Goal: Task Accomplishment & Management: Use online tool/utility

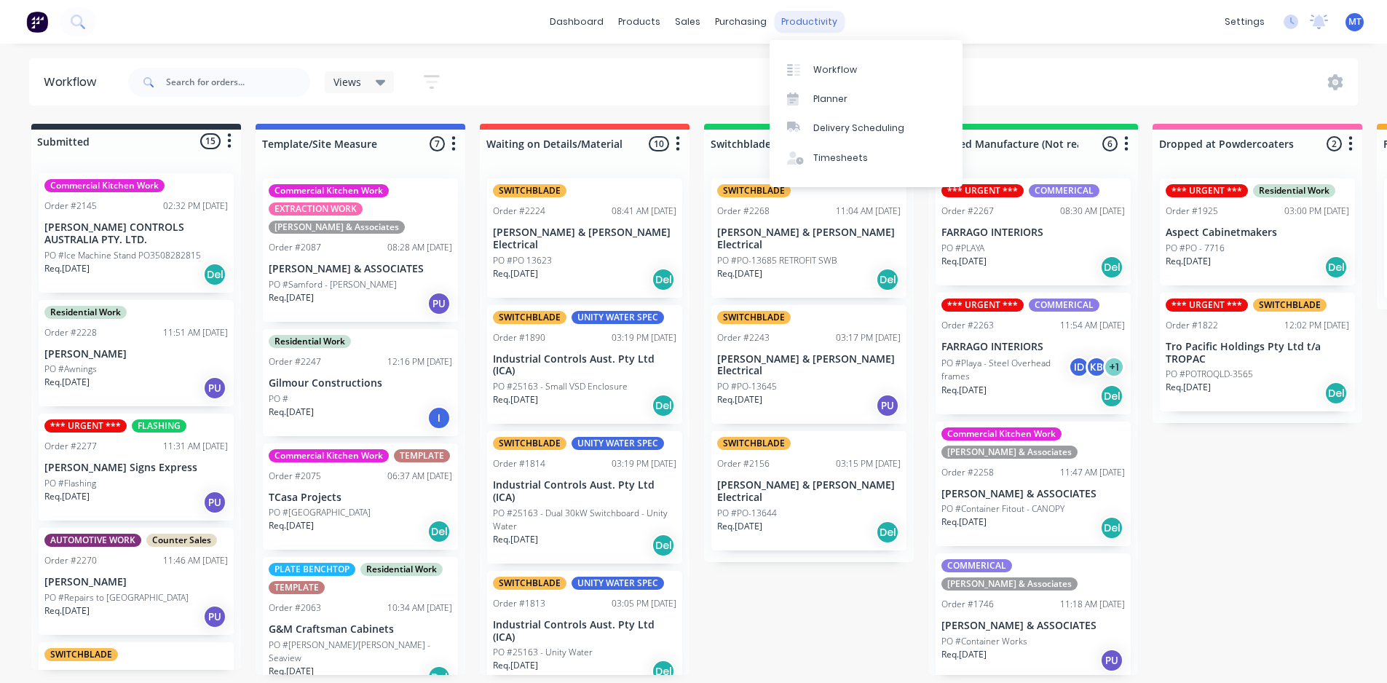
click at [811, 19] on div "productivity" at bounding box center [809, 22] width 71 height 22
click at [827, 95] on div "Planner" at bounding box center [831, 98] width 34 height 13
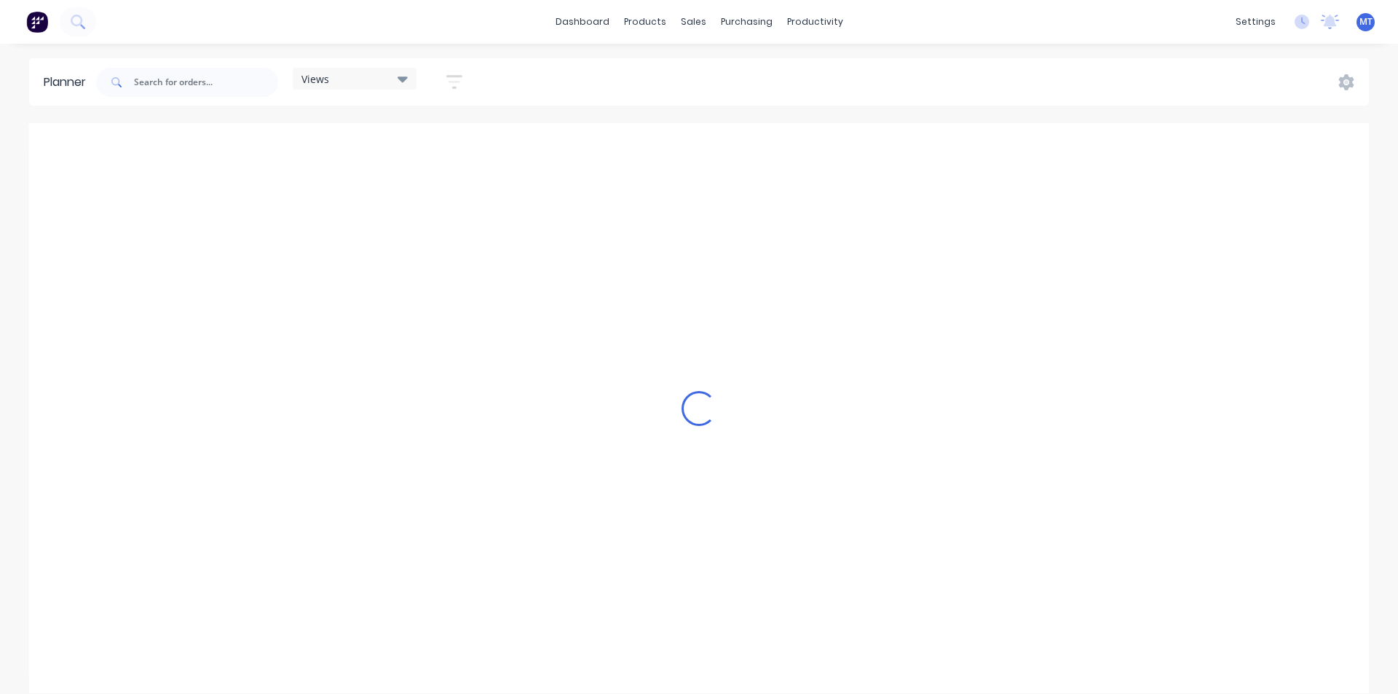
scroll to position [0, 1]
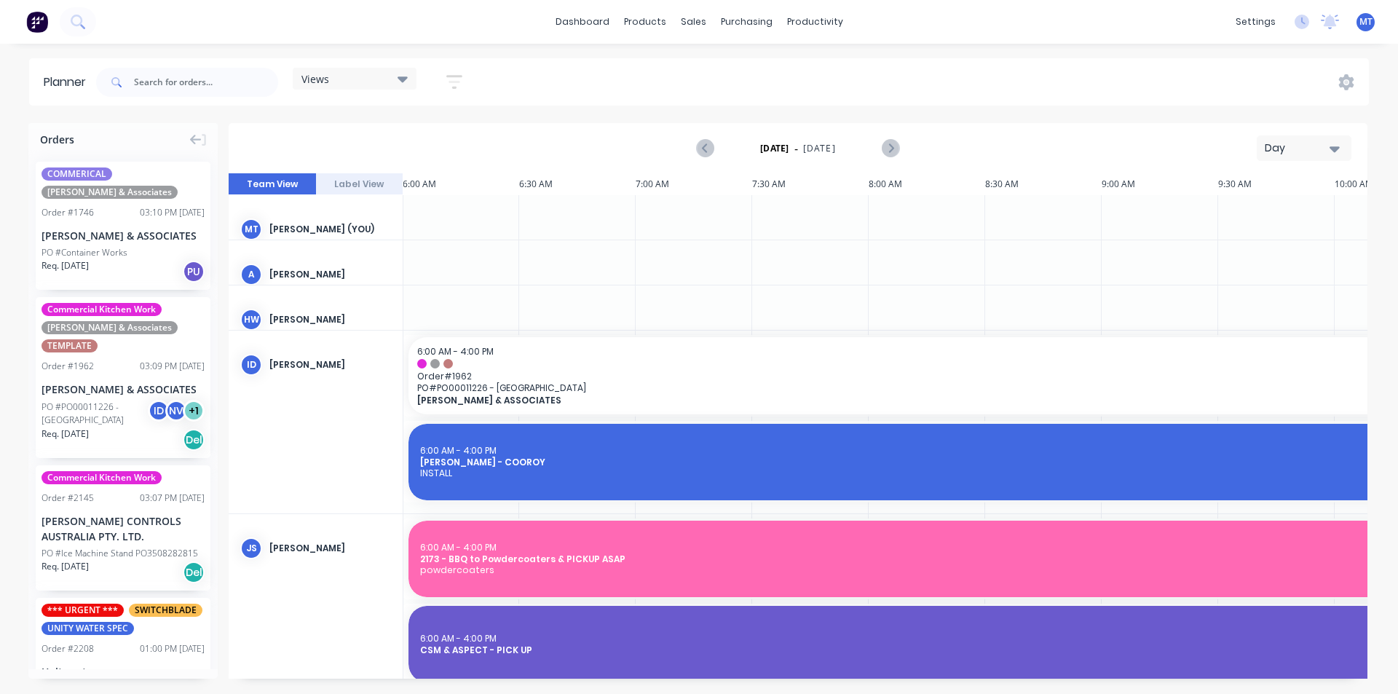
click at [1338, 151] on icon "button" at bounding box center [1335, 149] width 10 height 16
click at [1328, 218] on div "Week" at bounding box center [1278, 216] width 144 height 29
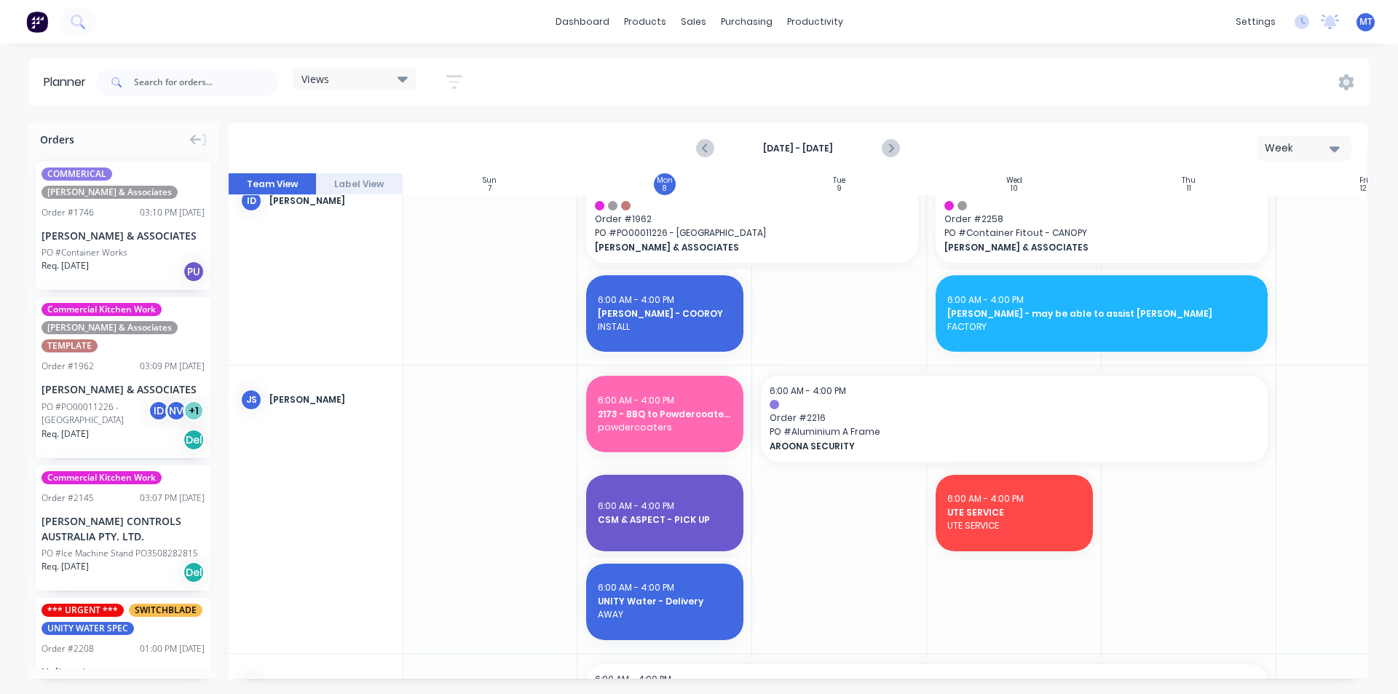
scroll to position [291, 1]
click at [1015, 524] on span "UTE SERVICE" at bounding box center [1015, 525] width 134 height 13
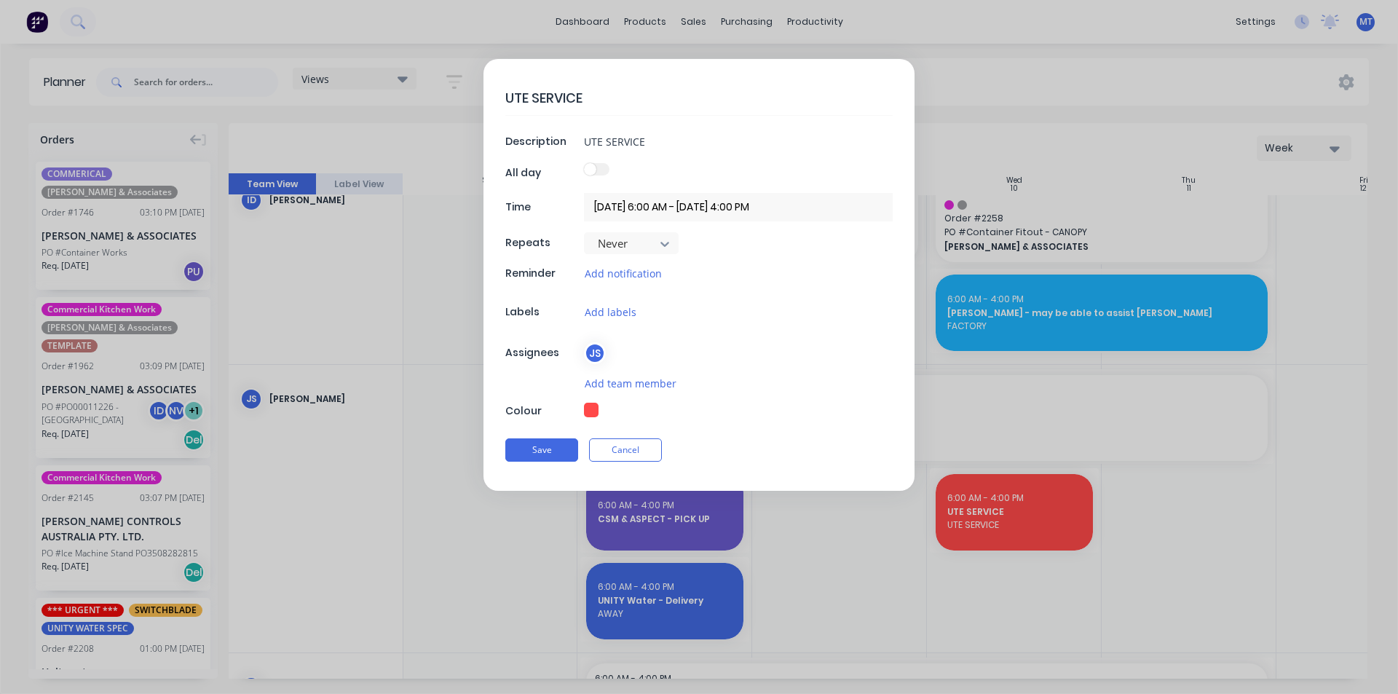
click at [1001, 539] on div "UTE SERVICE Description UTE SERVICE All day Time [DATE] 6:00 AM - [DATE] 4:00 P…" at bounding box center [699, 347] width 1398 height 694
click at [626, 454] on button "Cancel" at bounding box center [625, 449] width 73 height 23
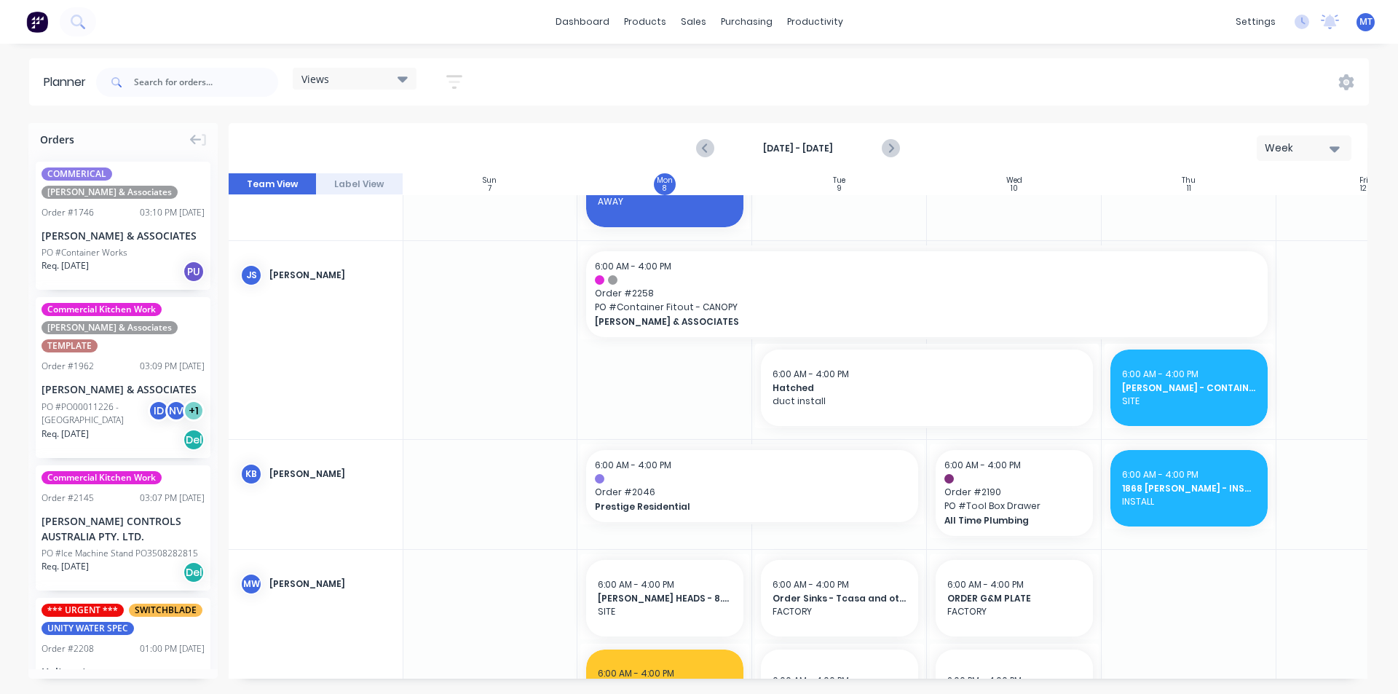
scroll to position [728, 1]
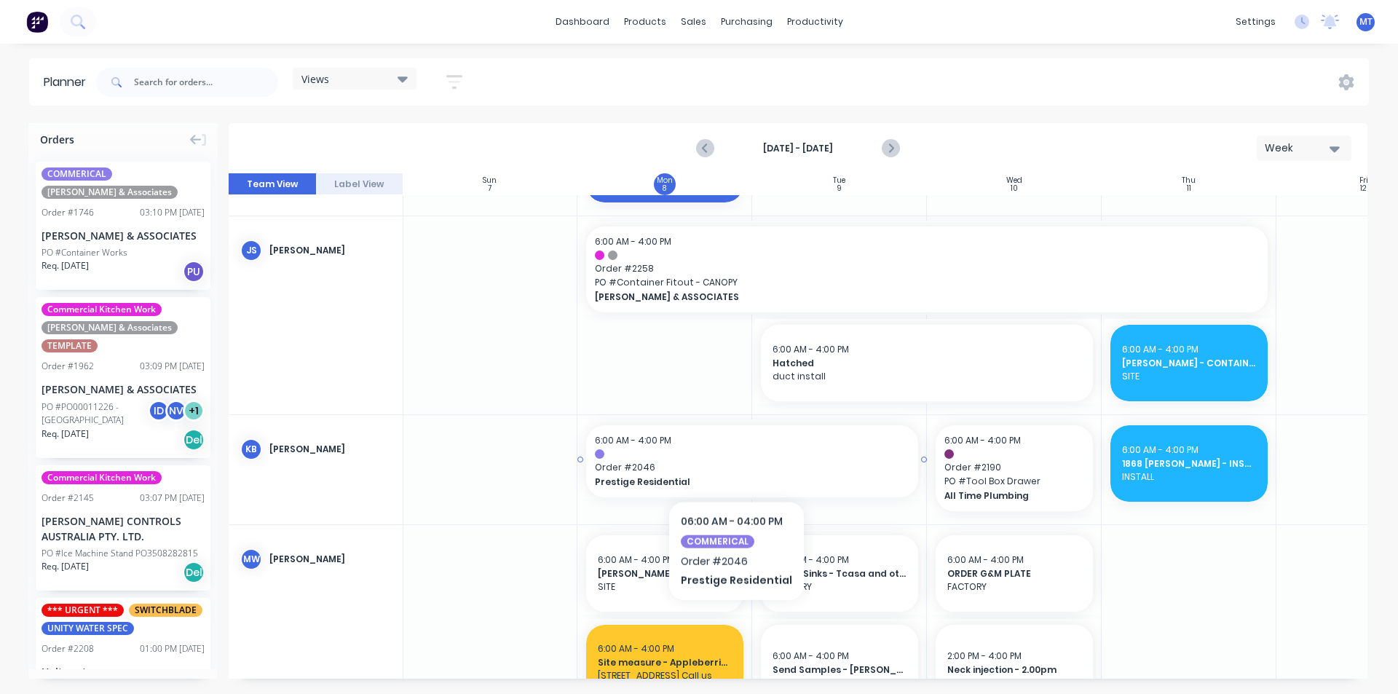
click at [729, 464] on span "Order # 2046" at bounding box center [752, 467] width 315 height 13
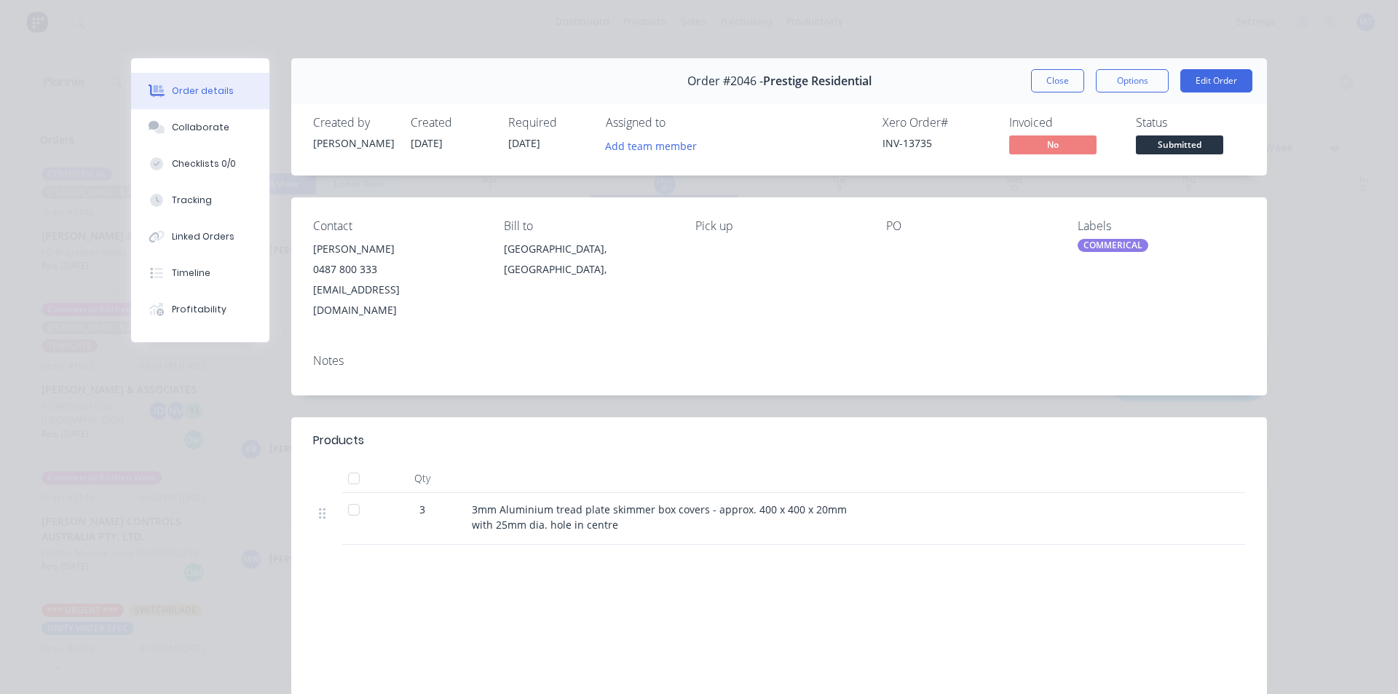
drag, startPoint x: 1049, startPoint y: 87, endPoint x: 1041, endPoint y: 119, distance: 32.2
click at [1048, 87] on button "Close" at bounding box center [1057, 80] width 53 height 23
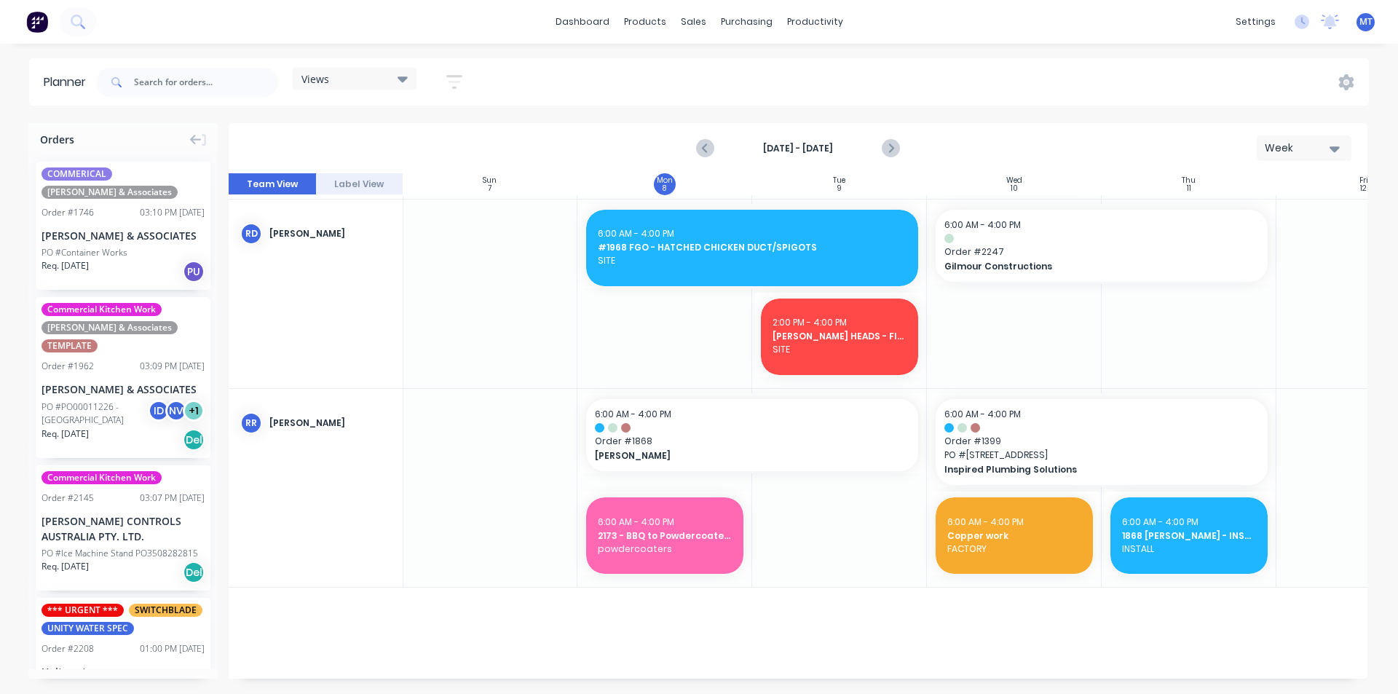
scroll to position [1675, 1]
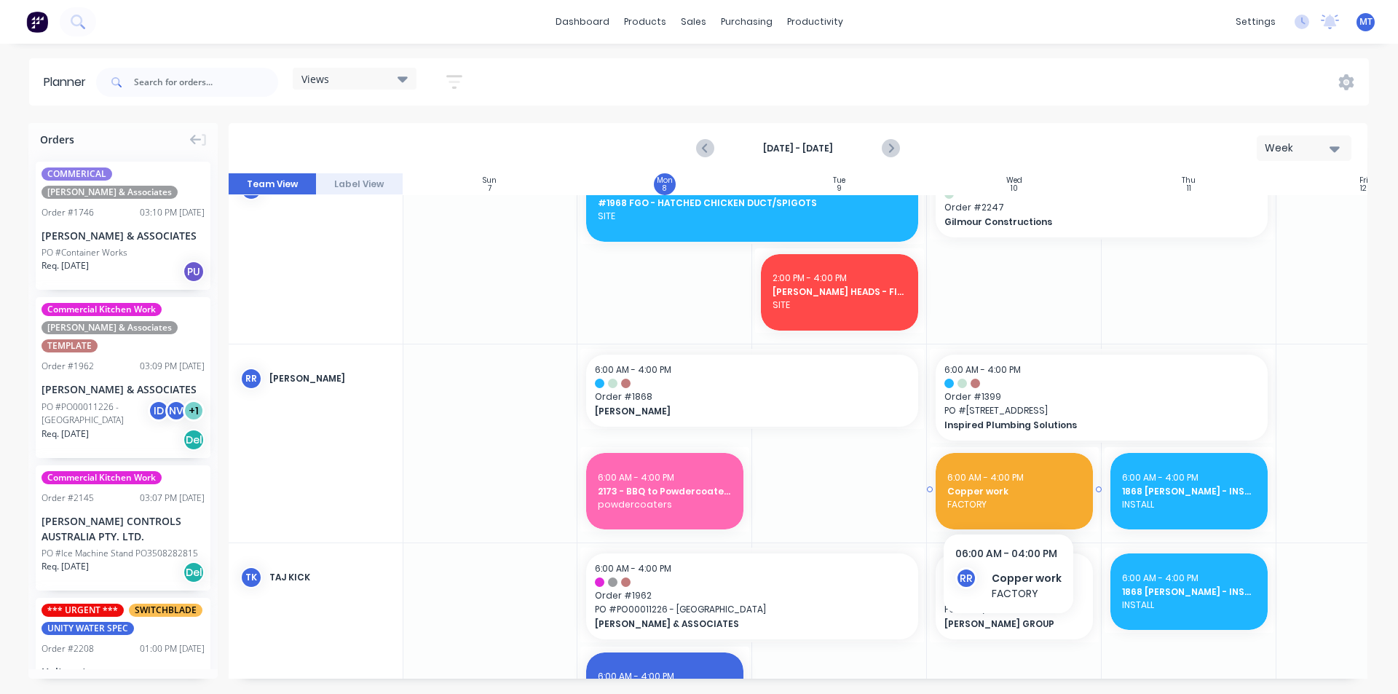
click at [1007, 501] on span "FACTORY" at bounding box center [1015, 504] width 134 height 13
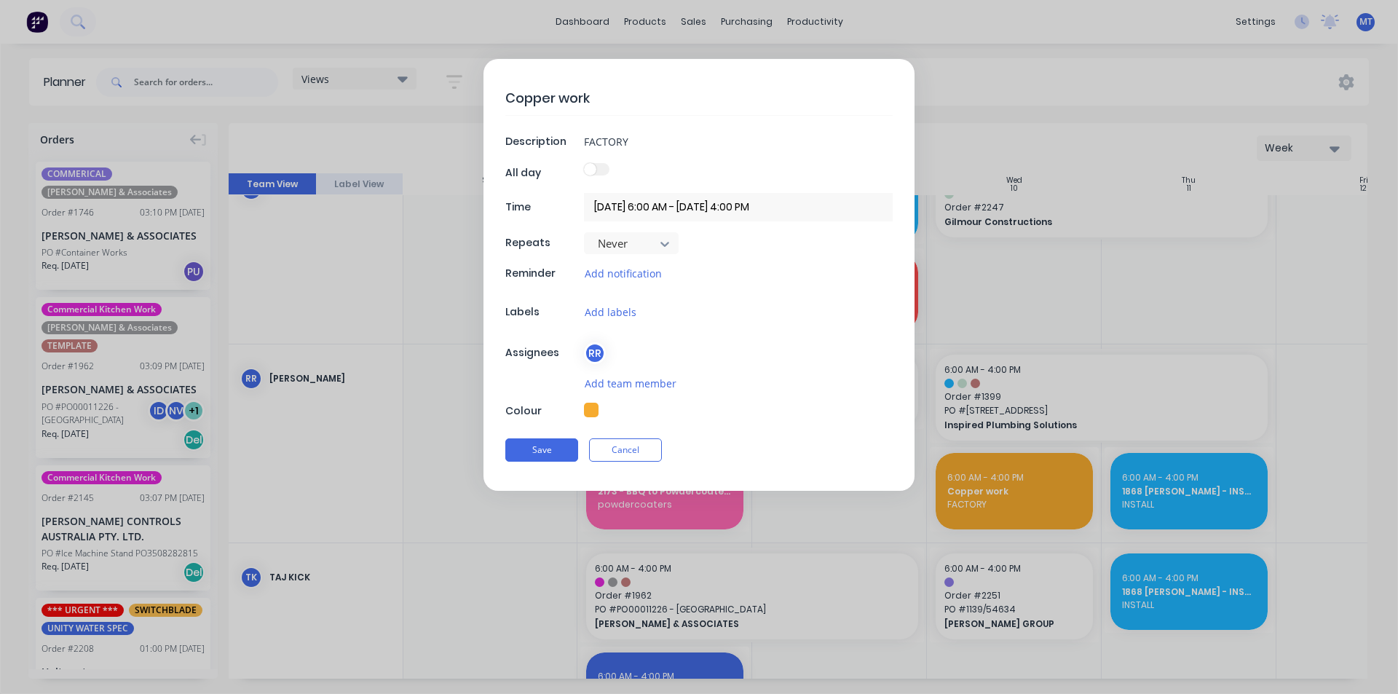
type textarea "x"
click at [1007, 501] on div "Copper work Description FACTORY All day Time [DATE] 6:00 AM - [DATE] 4:00 PM Re…" at bounding box center [699, 347] width 1398 height 694
drag, startPoint x: 615, startPoint y: 456, endPoint x: 867, endPoint y: 475, distance: 253.4
click at [616, 456] on button "Cancel" at bounding box center [625, 449] width 73 height 23
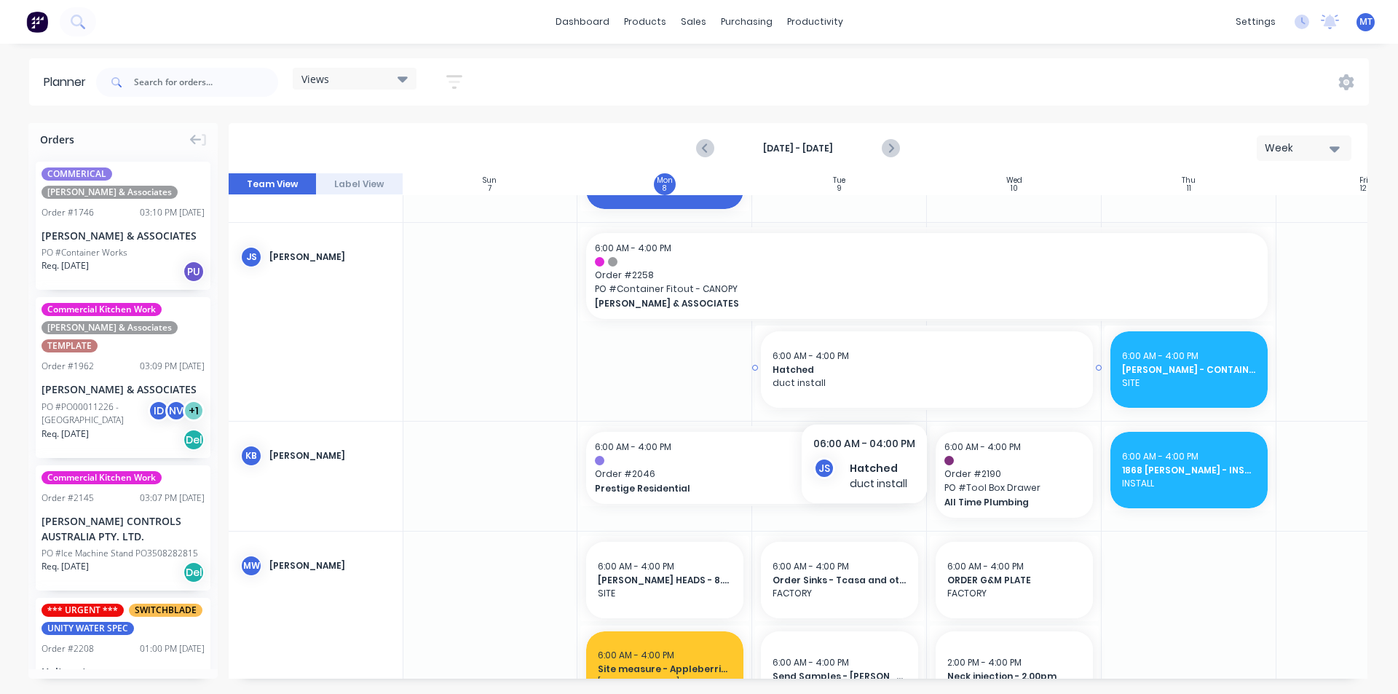
scroll to position [748, 1]
